Goal: Navigation & Orientation: Find specific page/section

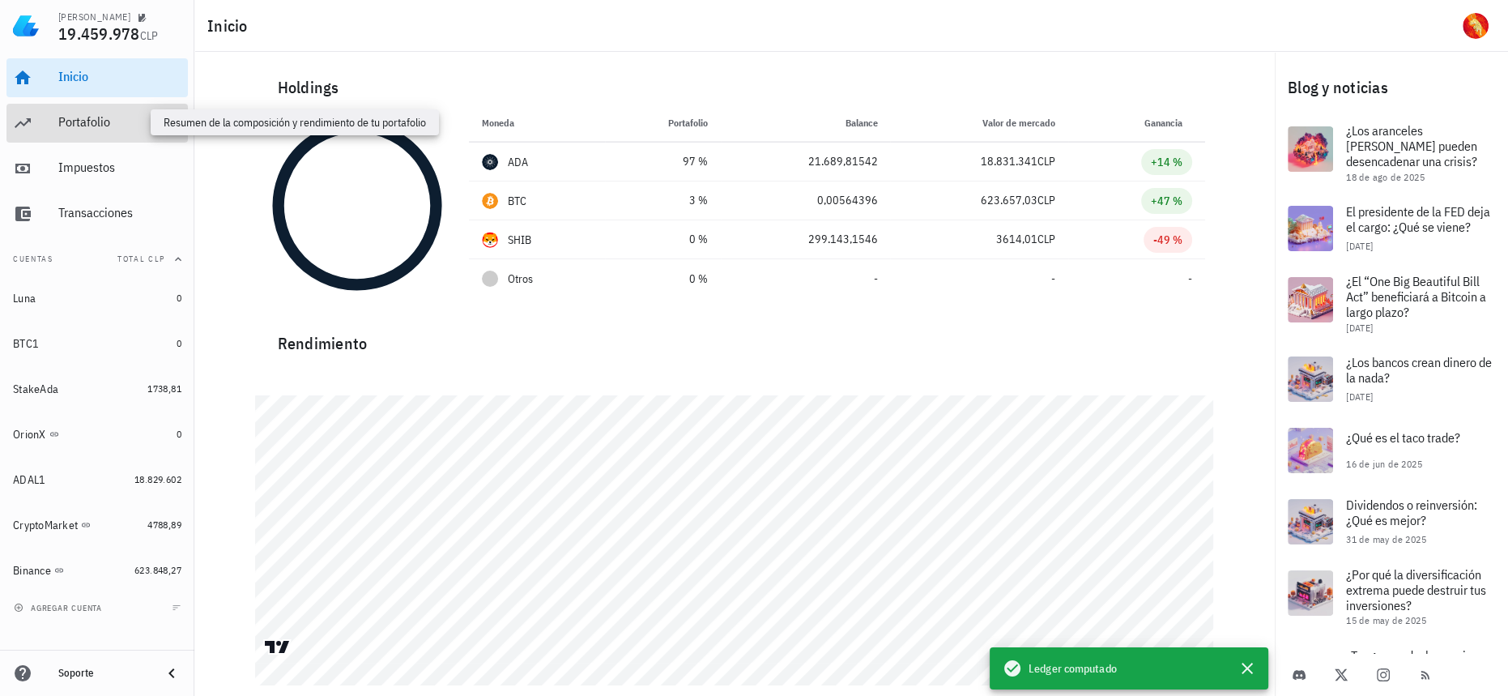
click at [102, 117] on div "Portafolio" at bounding box center [119, 121] width 123 height 15
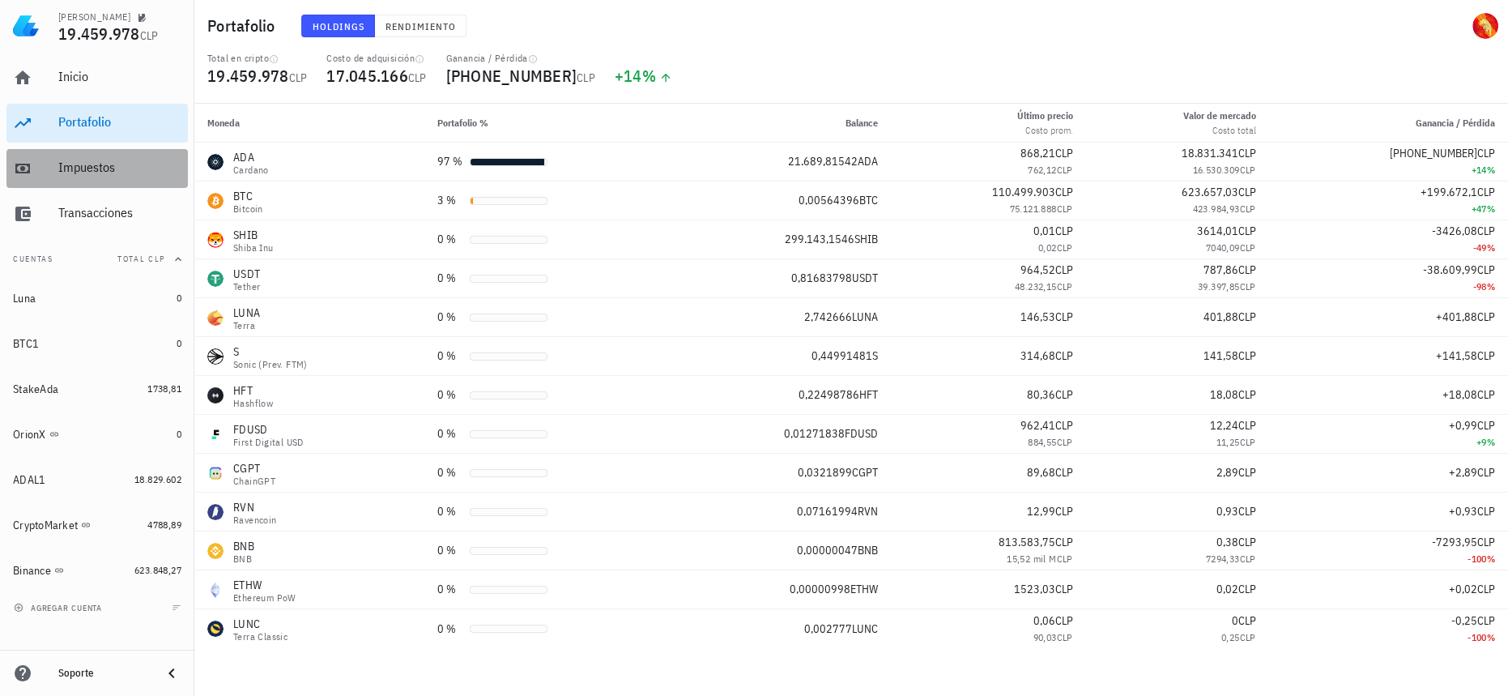
click at [99, 164] on div "Impuestos" at bounding box center [119, 167] width 123 height 15
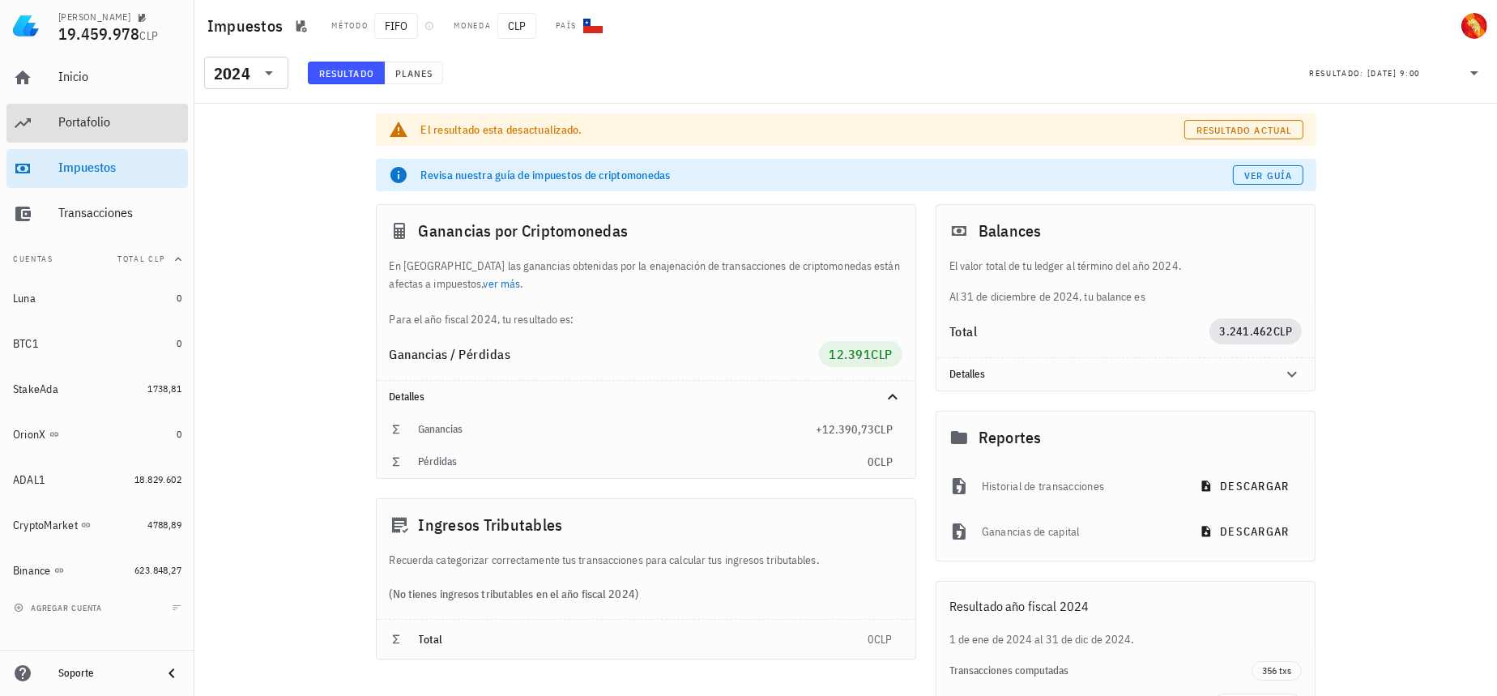
click at [104, 134] on div "Portafolio" at bounding box center [119, 122] width 123 height 36
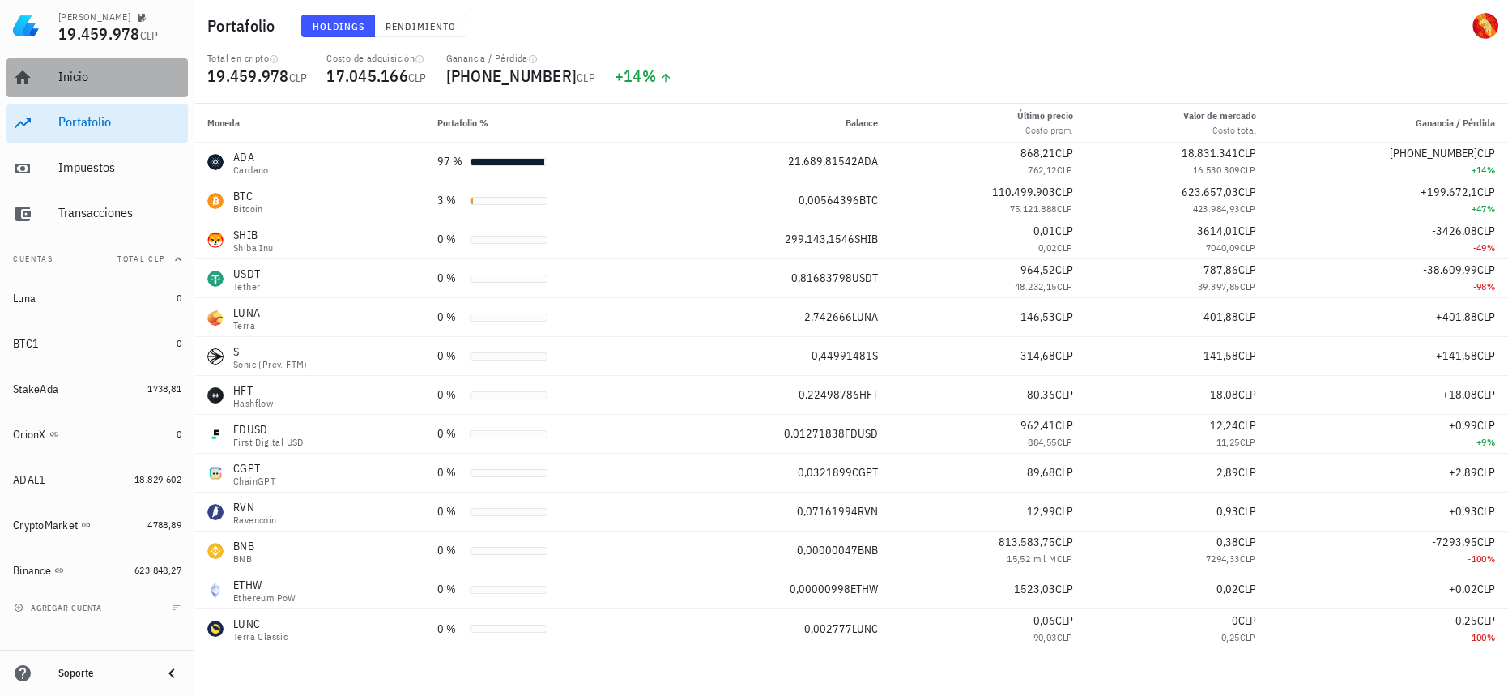
click at [106, 88] on div "Inicio" at bounding box center [119, 77] width 123 height 36
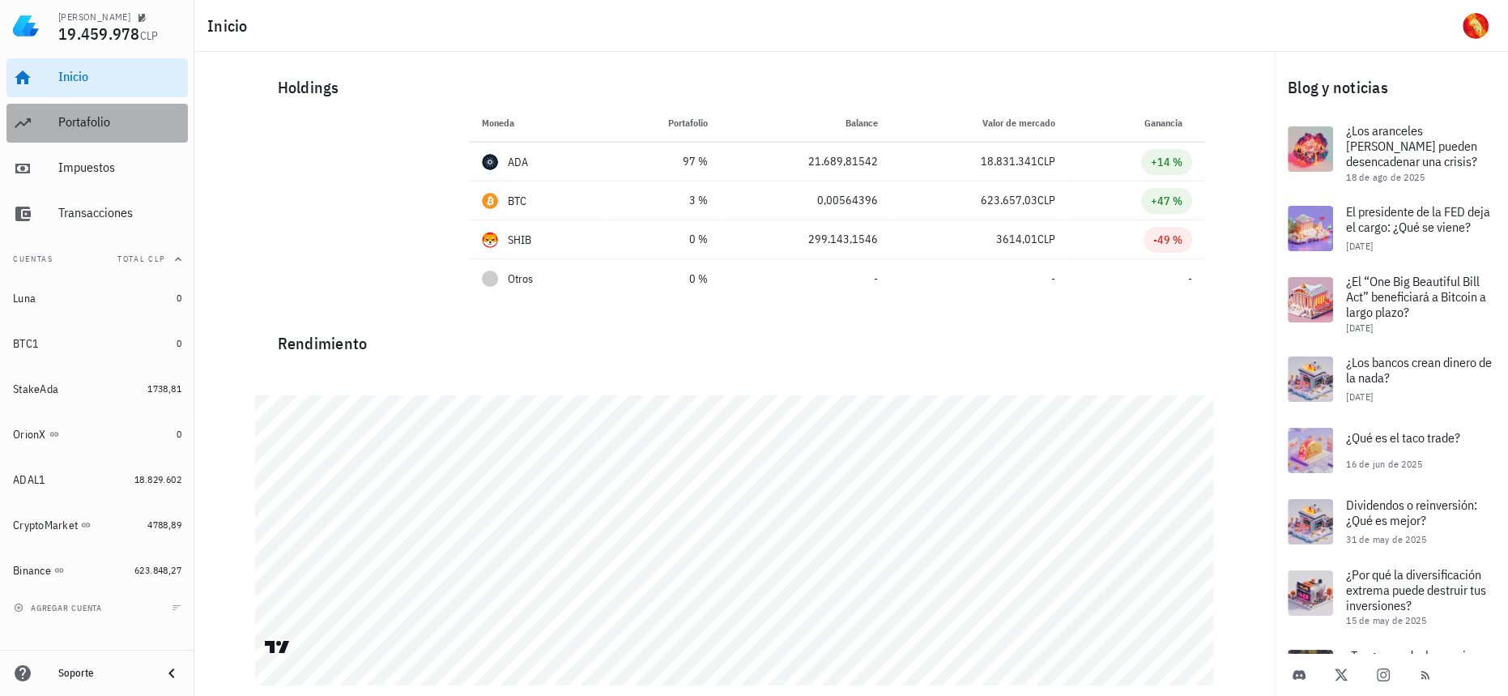
click at [109, 113] on div "Portafolio" at bounding box center [119, 122] width 123 height 36
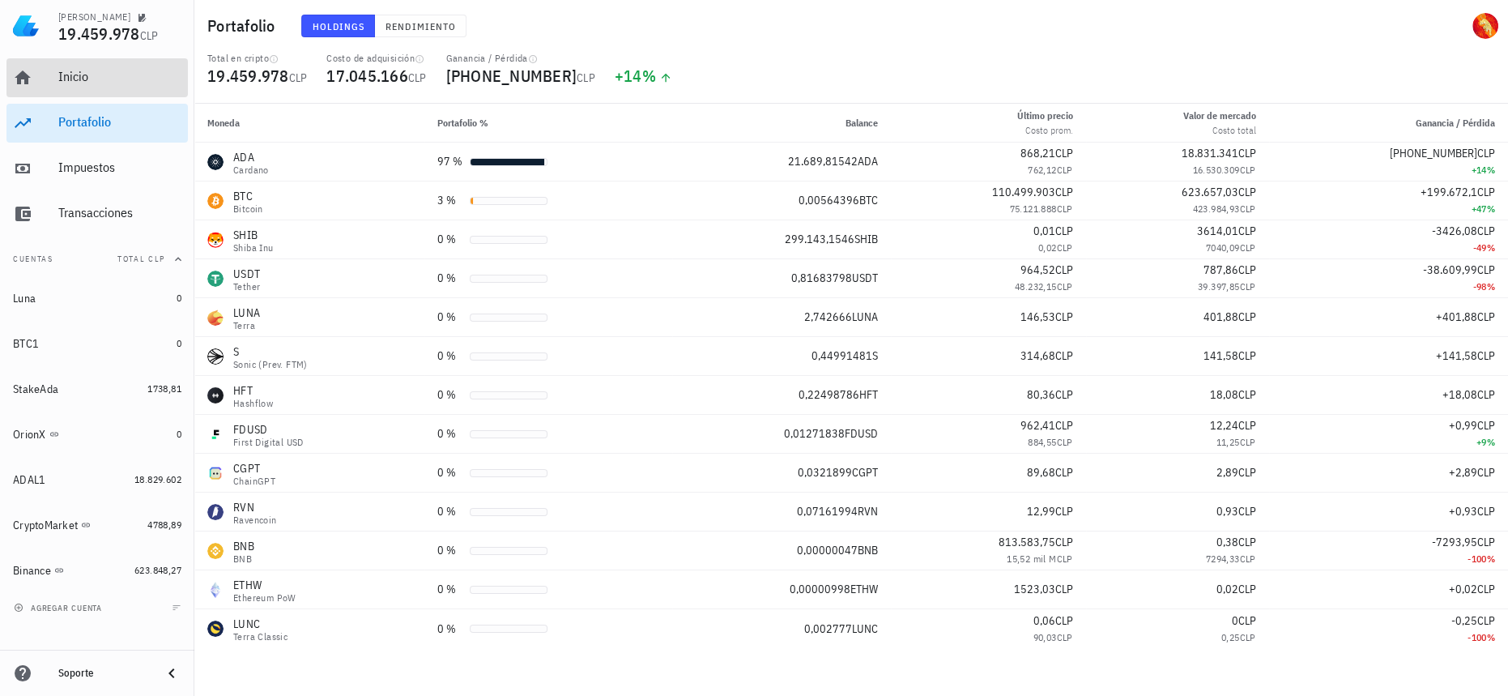
click at [113, 82] on div "Inicio" at bounding box center [119, 76] width 123 height 15
